Goal: Information Seeking & Learning: Learn about a topic

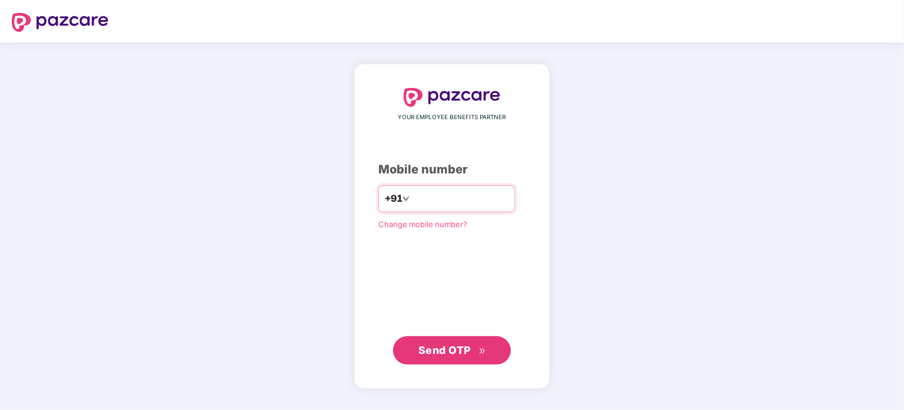
click at [442, 190] on input "number" at bounding box center [460, 198] width 97 height 19
type input "**********"
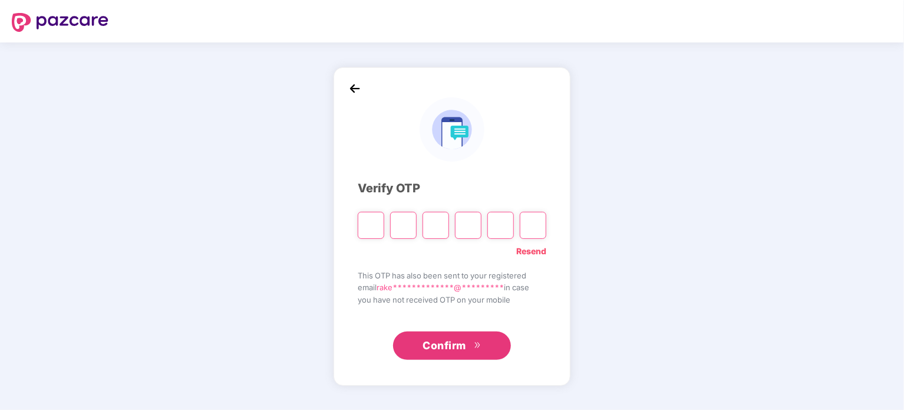
paste input "*"
type input "*"
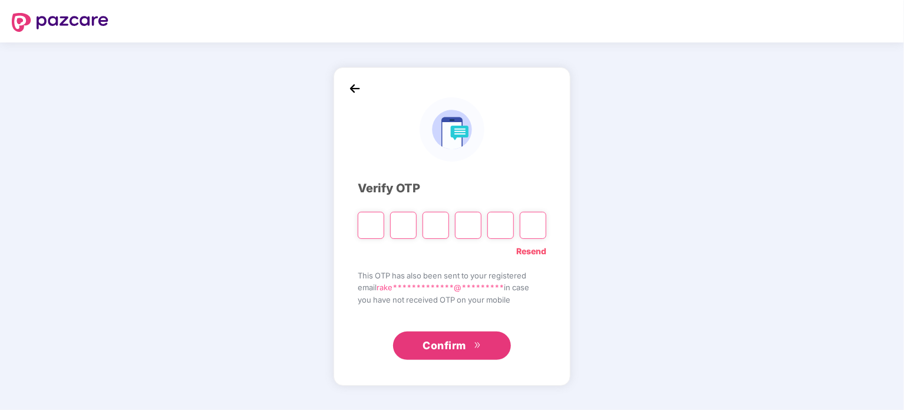
type input "*"
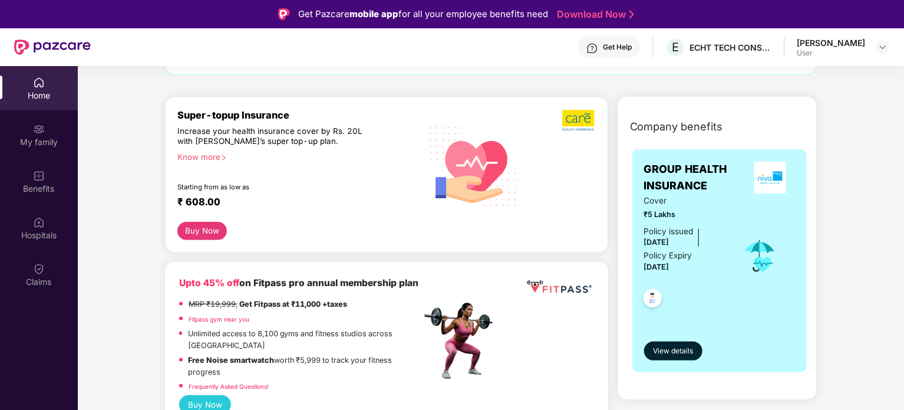
scroll to position [131, 0]
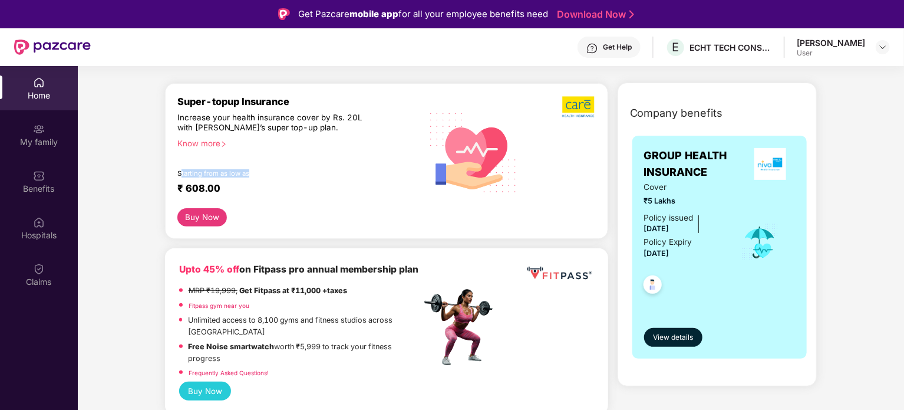
drag, startPoint x: 182, startPoint y: 170, endPoint x: 256, endPoint y: 167, distance: 74.9
click at [256, 167] on div "Super-topup Insurance Increase your health insurance cover by Rs. 20L with [PER…" at bounding box center [299, 152] width 244 height 113
click at [363, 200] on div "Super-topup Insurance Increase your health insurance cover by Rs. 20L with [PER…" at bounding box center [299, 152] width 244 height 113
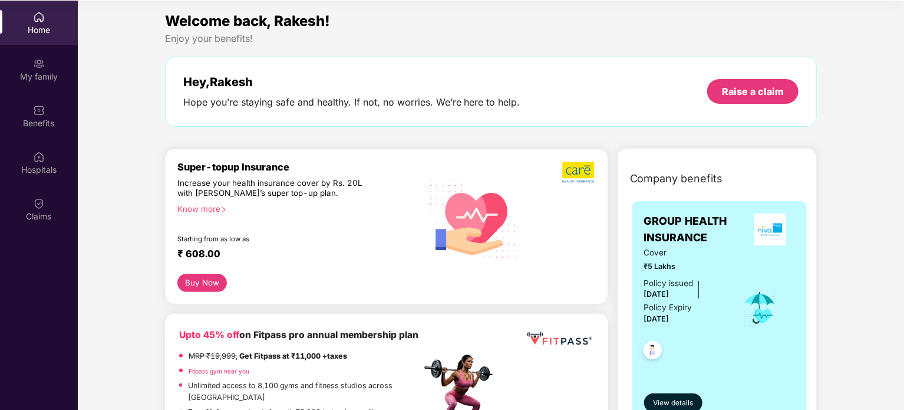
scroll to position [0, 0]
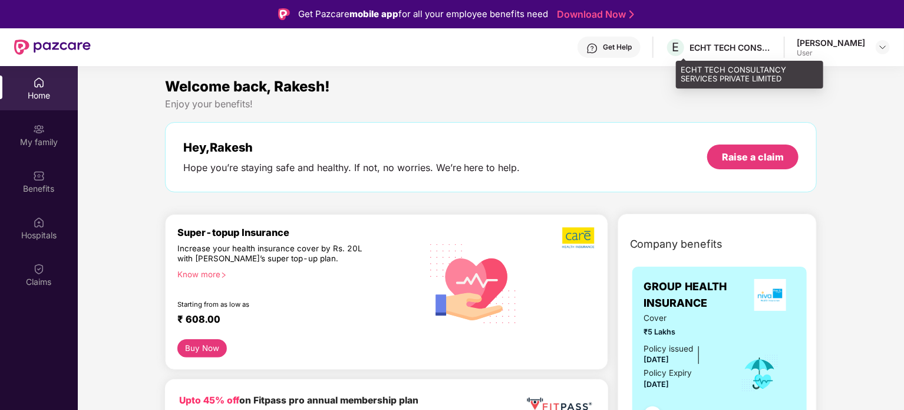
click at [700, 50] on div "ECHT TECH CONSULTANCY SERVICES PRIVATE LIMITED" at bounding box center [731, 47] width 83 height 11
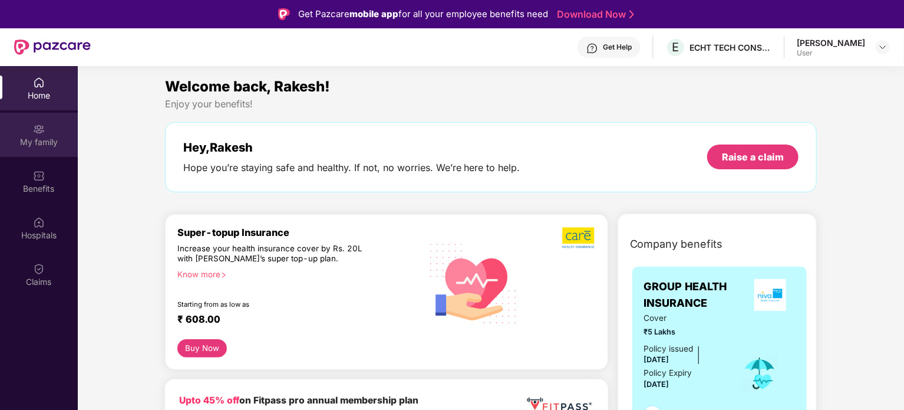
click at [45, 129] on div "My family" at bounding box center [39, 135] width 78 height 44
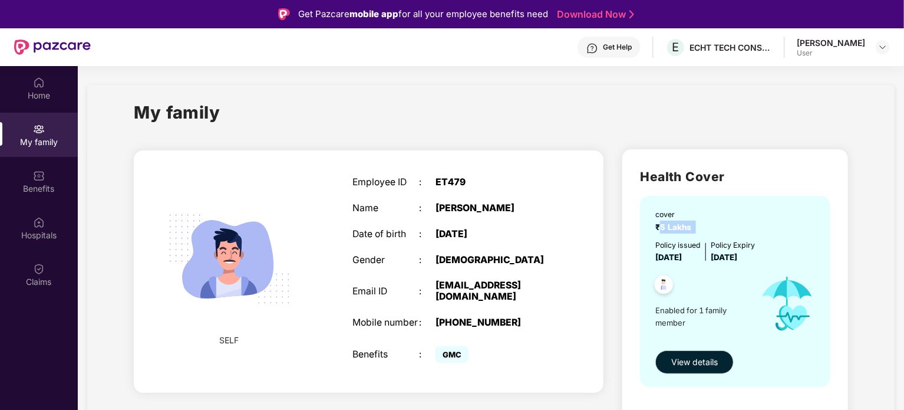
drag, startPoint x: 660, startPoint y: 226, endPoint x: 703, endPoint y: 226, distance: 43.0
click at [703, 226] on div "cover ₹5 Lakhs" at bounding box center [737, 221] width 162 height 24
drag, startPoint x: 764, startPoint y: 255, endPoint x: 652, endPoint y: 249, distance: 111.6
click at [652, 249] on div "cover ₹5 Lakhs Policy issued [DATE] Policy Expiry [DATE] Enabled for 1 family m…" at bounding box center [735, 291] width 190 height 190
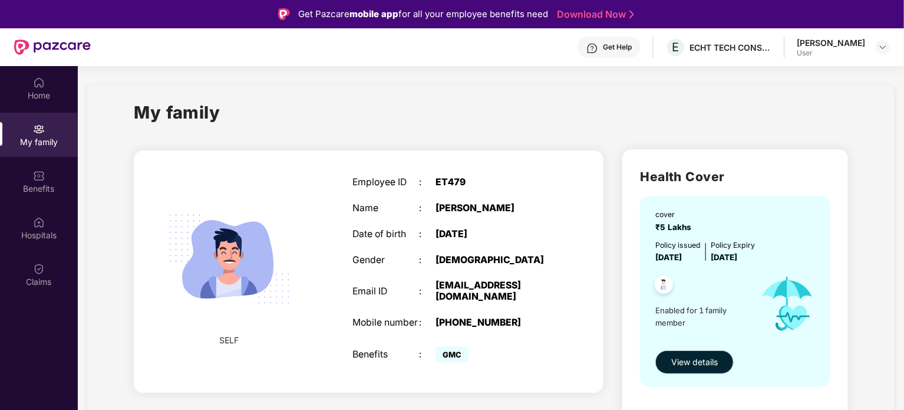
drag, startPoint x: 656, startPoint y: 255, endPoint x: 789, endPoint y: 254, distance: 133.2
click at [789, 254] on div "Policy issued [DATE] Policy Expiry [DATE]" at bounding box center [737, 251] width 162 height 24
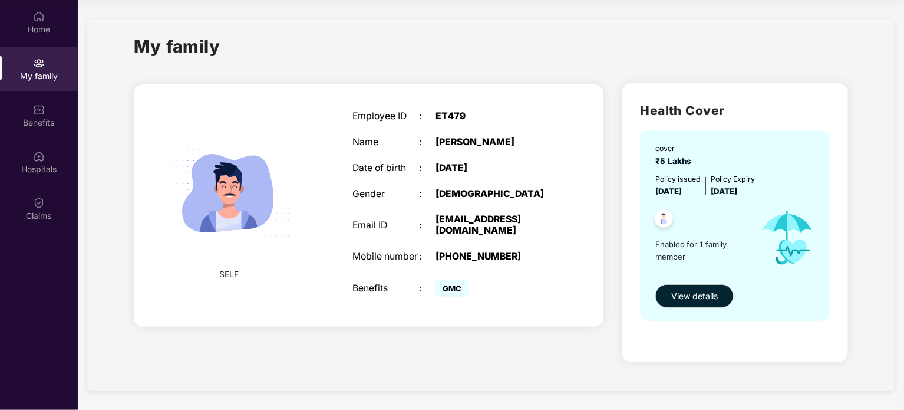
click at [455, 289] on span "GMC" at bounding box center [452, 288] width 33 height 17
click at [39, 116] on div "Benefits" at bounding box center [39, 115] width 78 height 44
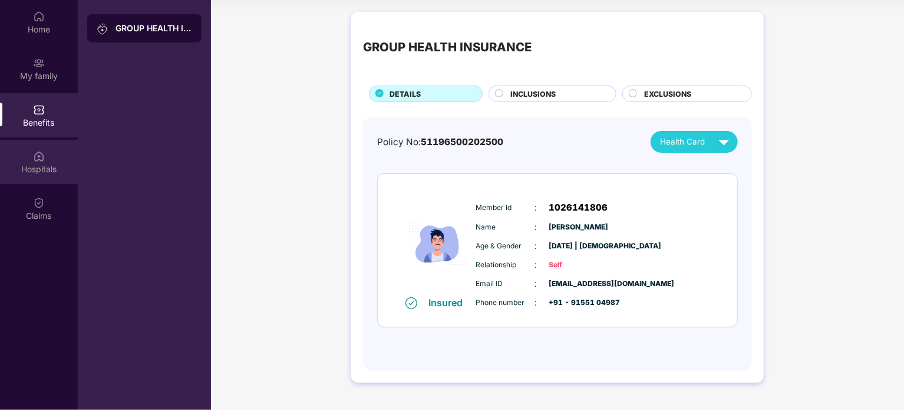
click at [48, 173] on div "Hospitals" at bounding box center [39, 169] width 78 height 12
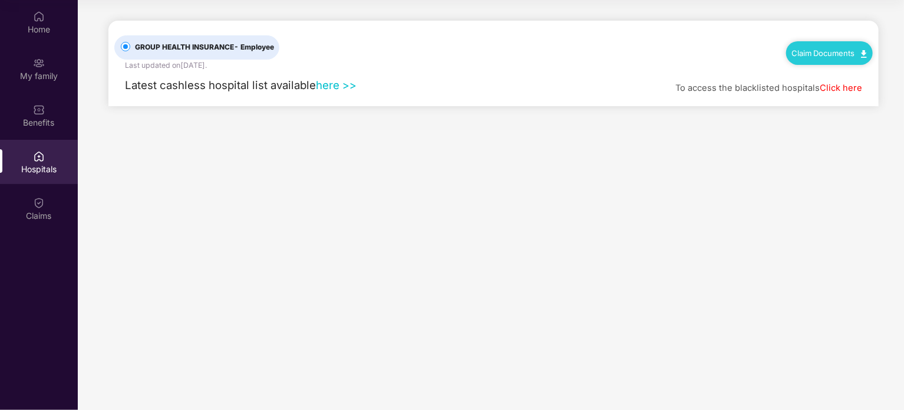
click at [336, 84] on link "here >>" at bounding box center [336, 84] width 41 height 13
click at [44, 222] on div "Claims" at bounding box center [39, 208] width 78 height 44
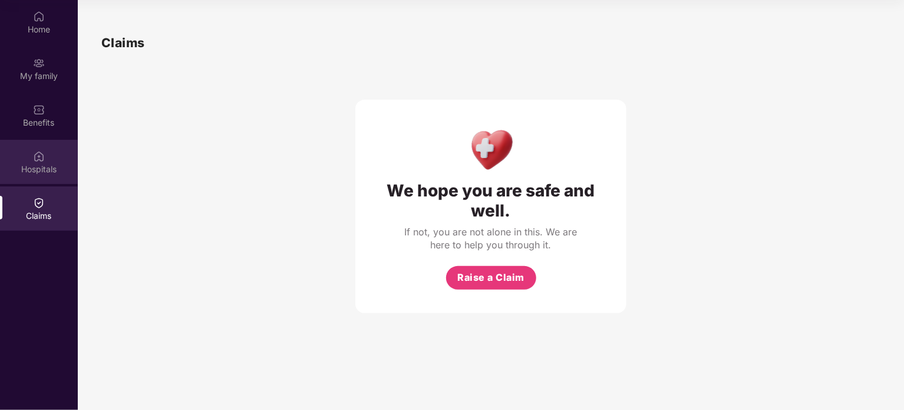
click at [40, 178] on div "Hospitals" at bounding box center [39, 162] width 78 height 44
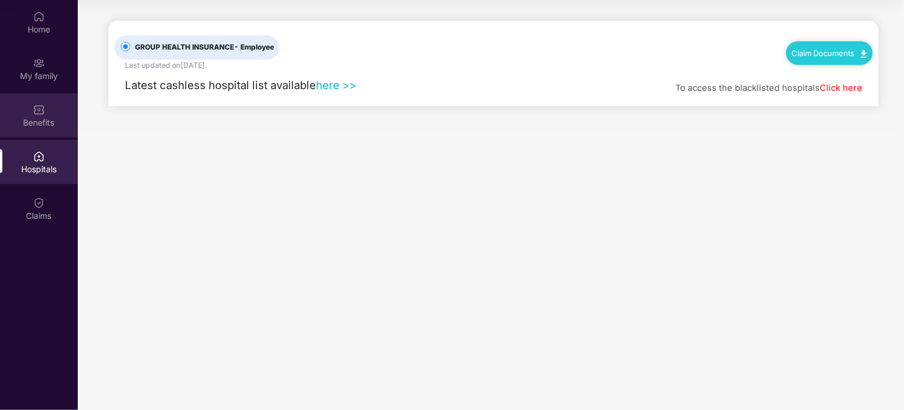
click at [35, 133] on div "Benefits" at bounding box center [39, 115] width 78 height 44
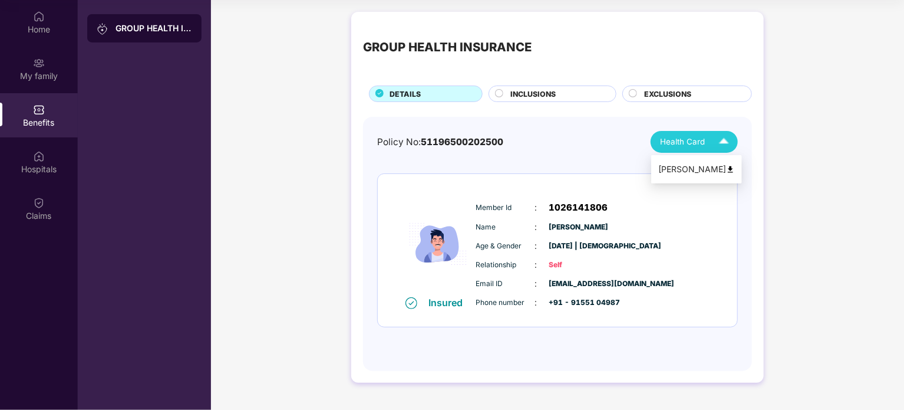
click at [724, 139] on img at bounding box center [724, 141] width 21 height 21
click at [726, 166] on img at bounding box center [730, 169] width 9 height 9
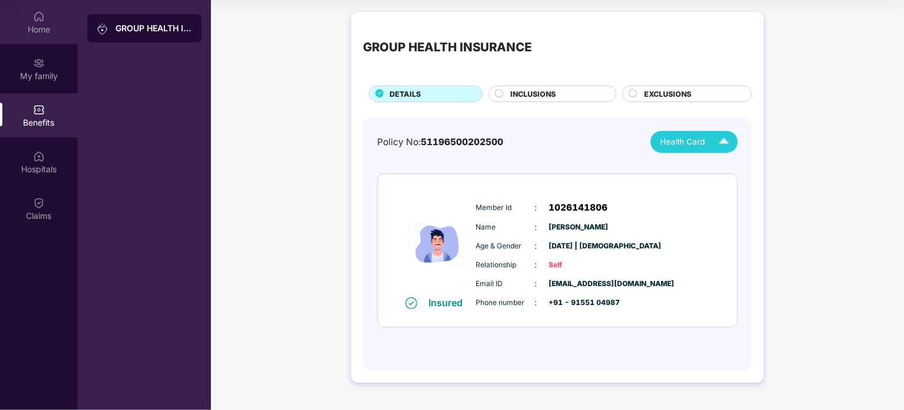
click at [44, 21] on img at bounding box center [39, 17] width 12 height 12
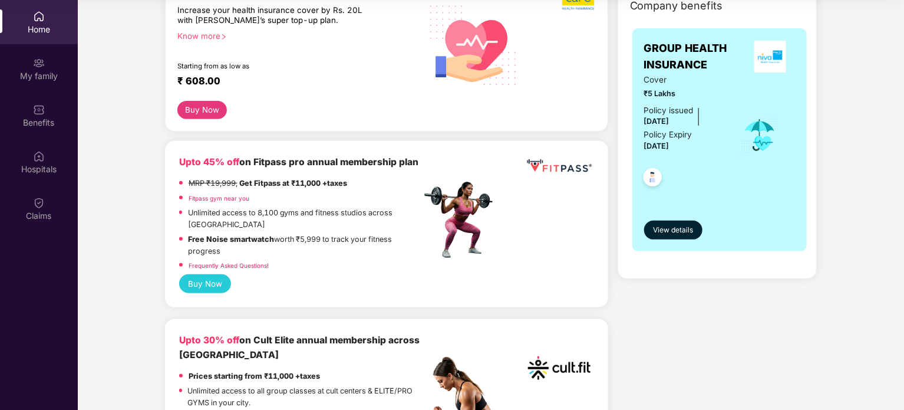
scroll to position [172, 0]
click at [680, 230] on span "View details" at bounding box center [673, 230] width 40 height 11
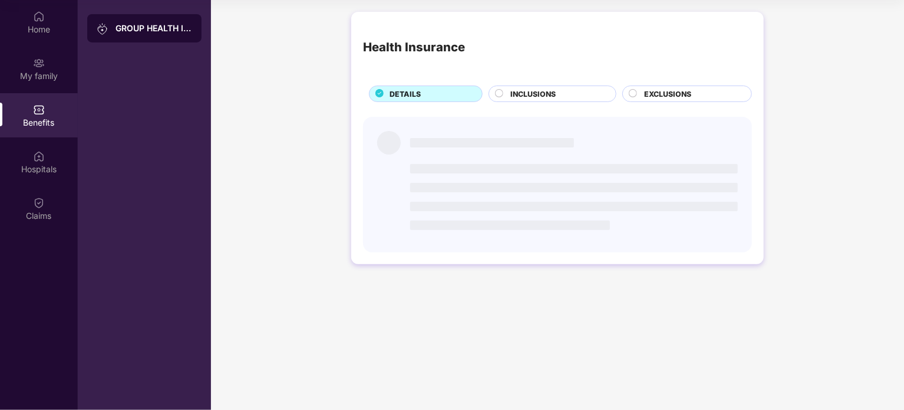
scroll to position [0, 0]
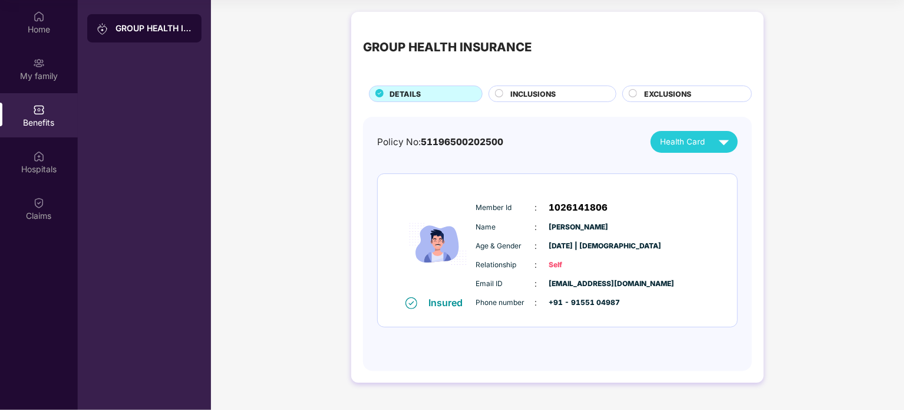
click at [565, 97] on div "INCLUSIONS" at bounding box center [558, 94] width 106 height 13
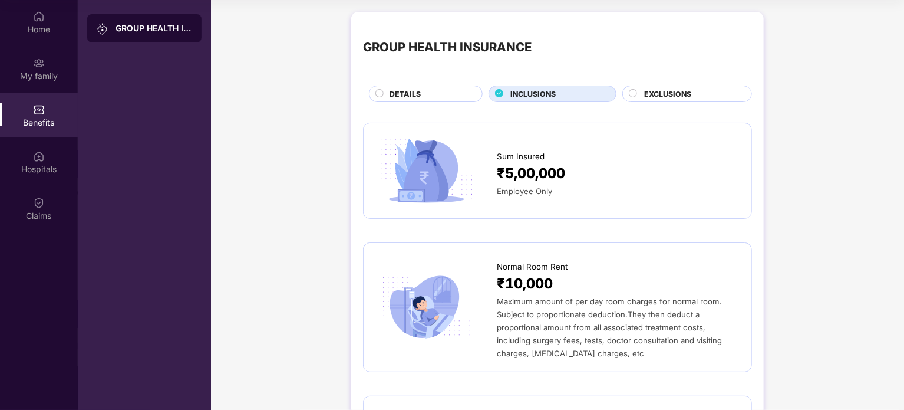
click at [656, 94] on span "EXCLUSIONS" at bounding box center [667, 93] width 47 height 11
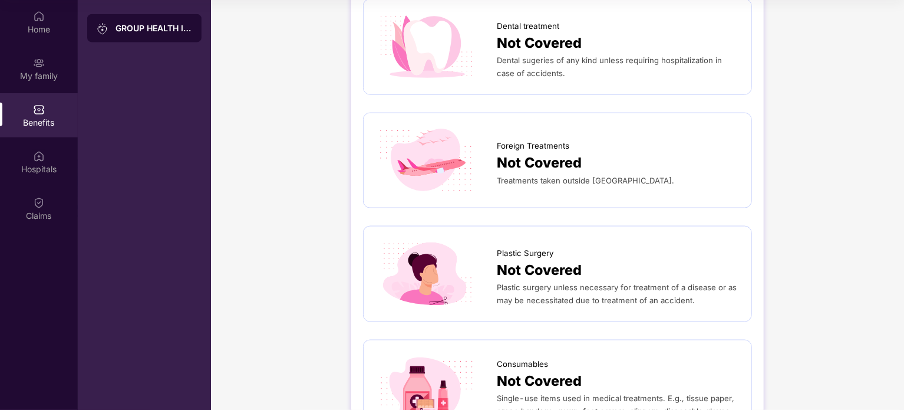
scroll to position [698, 0]
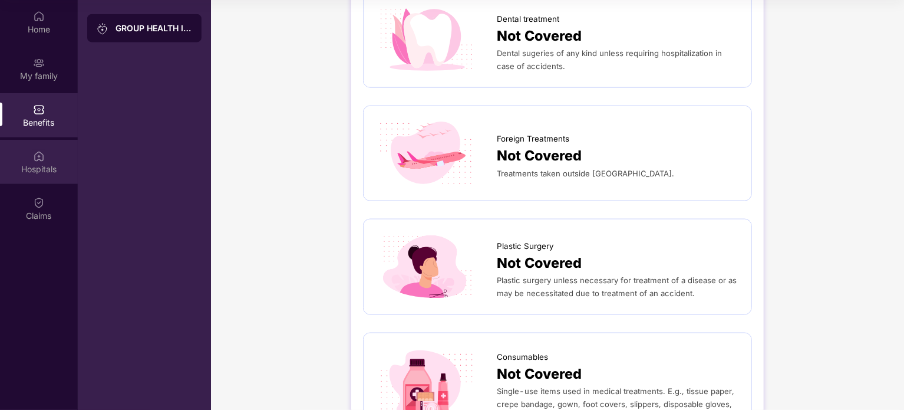
click at [38, 159] on img at bounding box center [39, 156] width 12 height 12
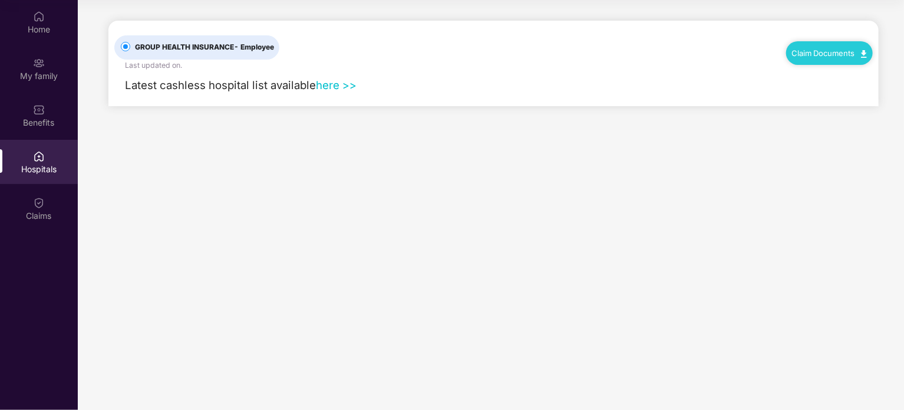
scroll to position [0, 0]
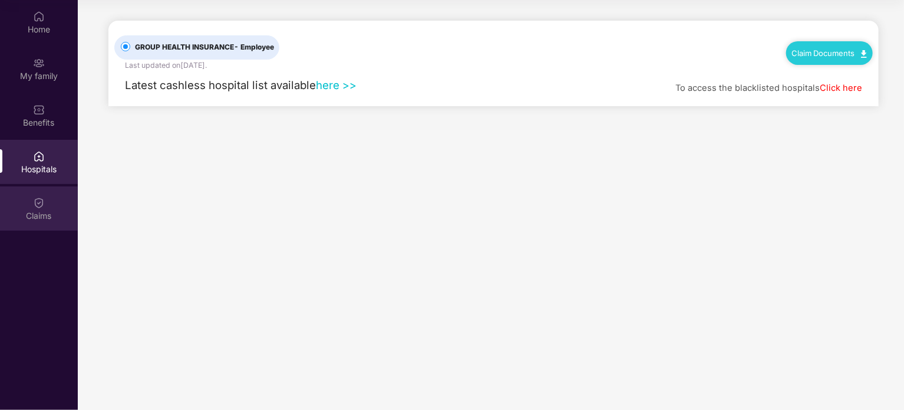
click at [34, 212] on div "Claims" at bounding box center [39, 216] width 78 height 12
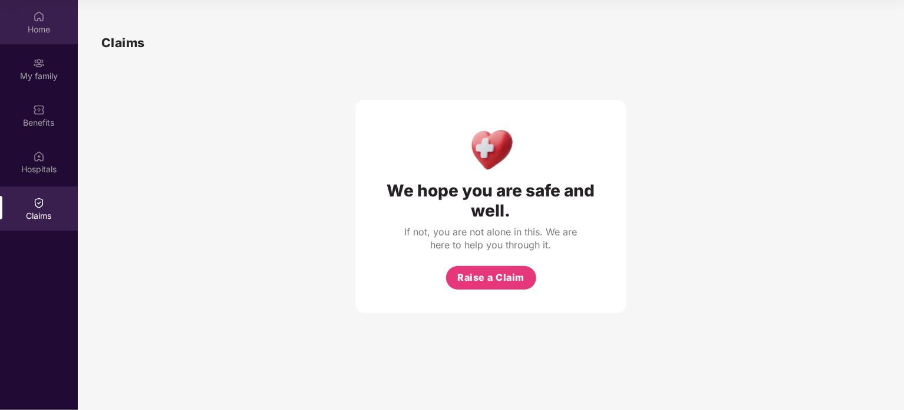
click at [35, 27] on div "Home" at bounding box center [39, 30] width 78 height 12
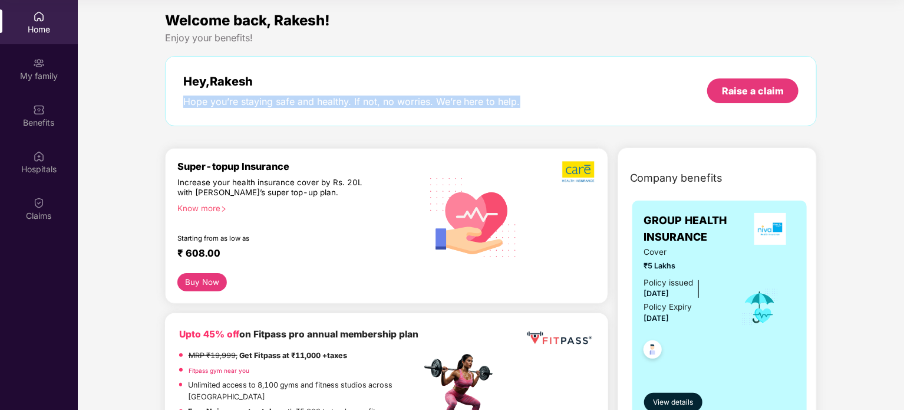
drag, startPoint x: 525, startPoint y: 101, endPoint x: 185, endPoint y: 103, distance: 339.6
click at [185, 103] on div "Hey, [PERSON_NAME] Hope you’re staying safe and healthy. If not, no worries. We…" at bounding box center [491, 91] width 616 height 34
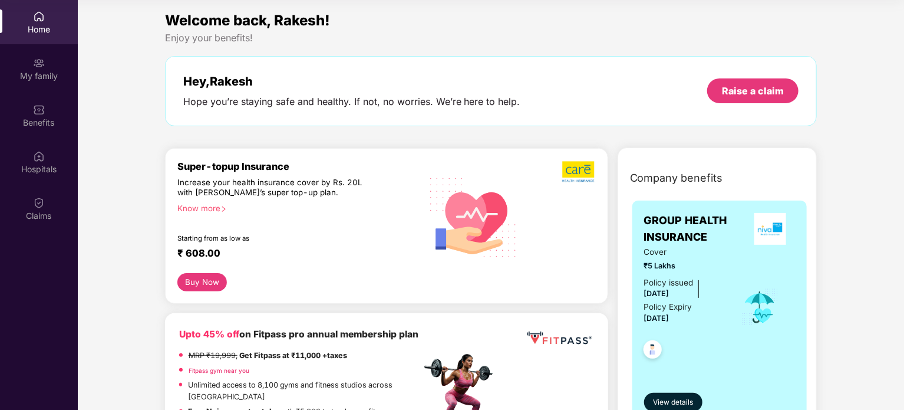
click at [663, 251] on span "Cover" at bounding box center [684, 252] width 81 height 12
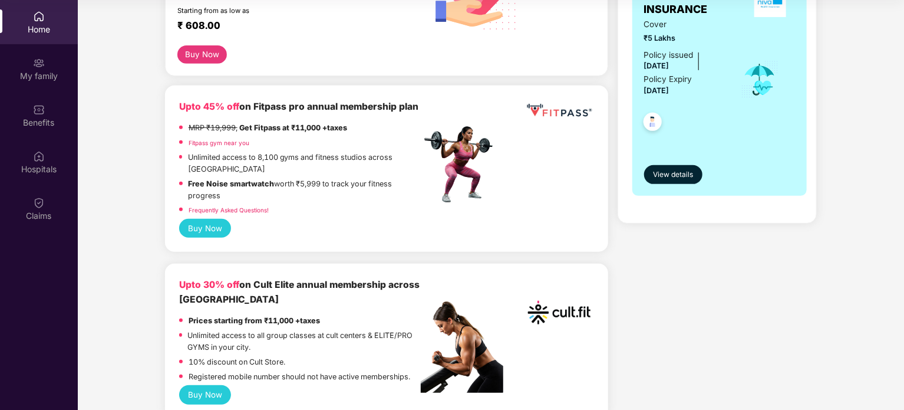
scroll to position [228, 0]
click at [669, 177] on span "View details" at bounding box center [673, 174] width 40 height 11
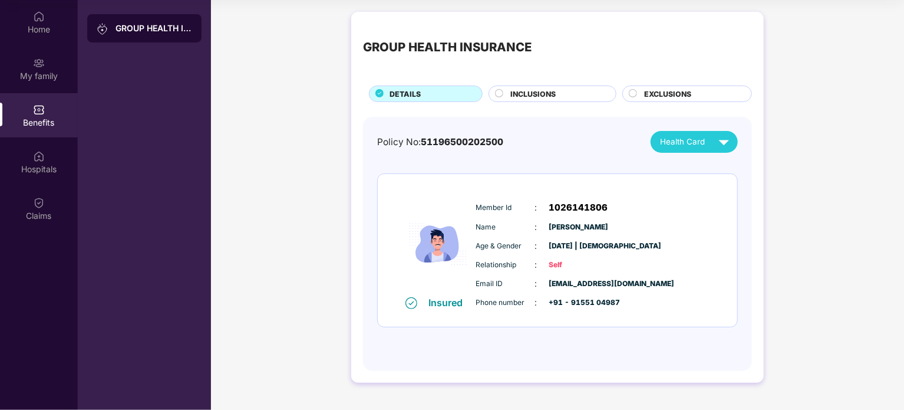
scroll to position [0, 0]
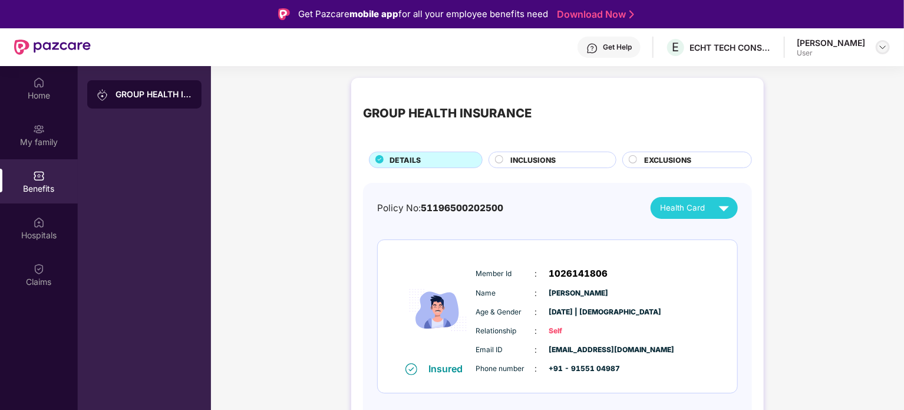
click at [880, 48] on img at bounding box center [882, 46] width 9 height 9
click at [782, 80] on div "Logout" at bounding box center [827, 75] width 153 height 23
